Goal: Information Seeking & Learning: Learn about a topic

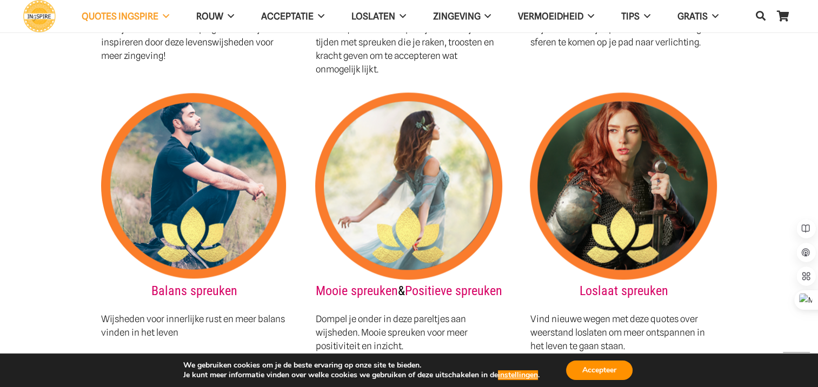
scroll to position [1514, 0]
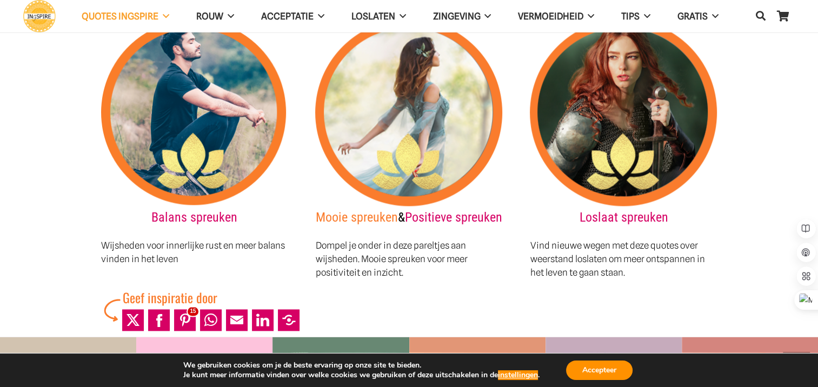
click at [394, 210] on link "Mooie spreuken" at bounding box center [357, 217] width 82 height 15
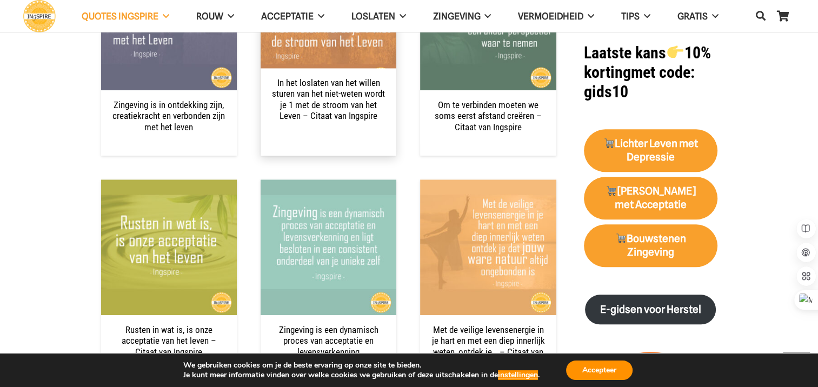
scroll to position [1136, 0]
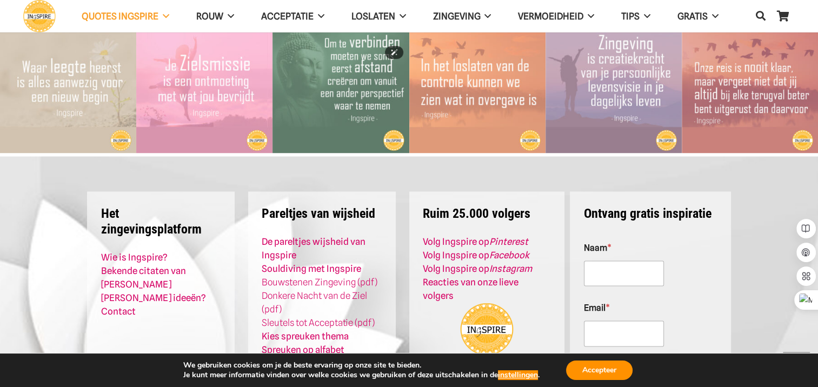
scroll to position [1947, 0]
